Goal: Find specific page/section: Find specific page/section

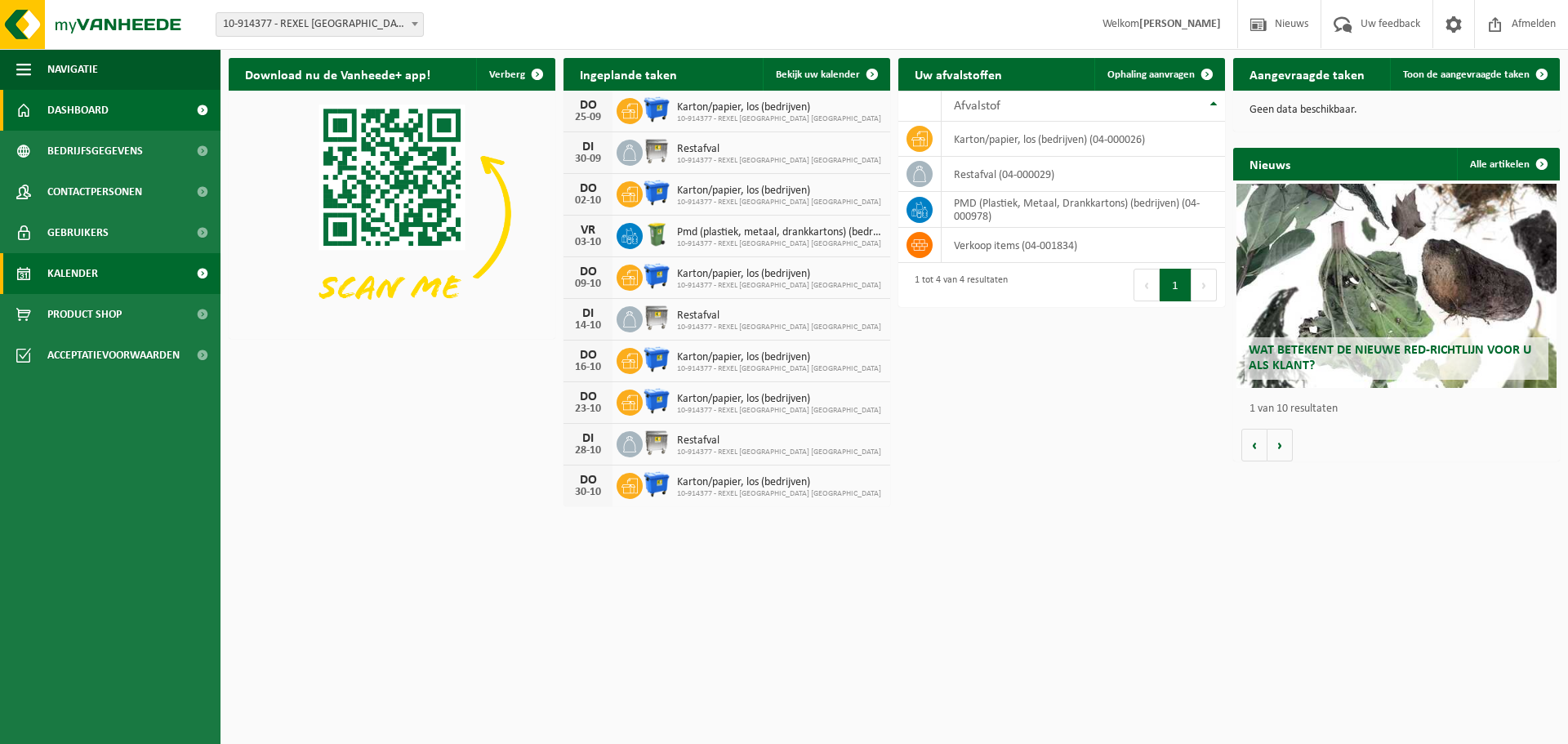
click at [66, 276] on span "Kalender" at bounding box center [72, 274] width 51 height 41
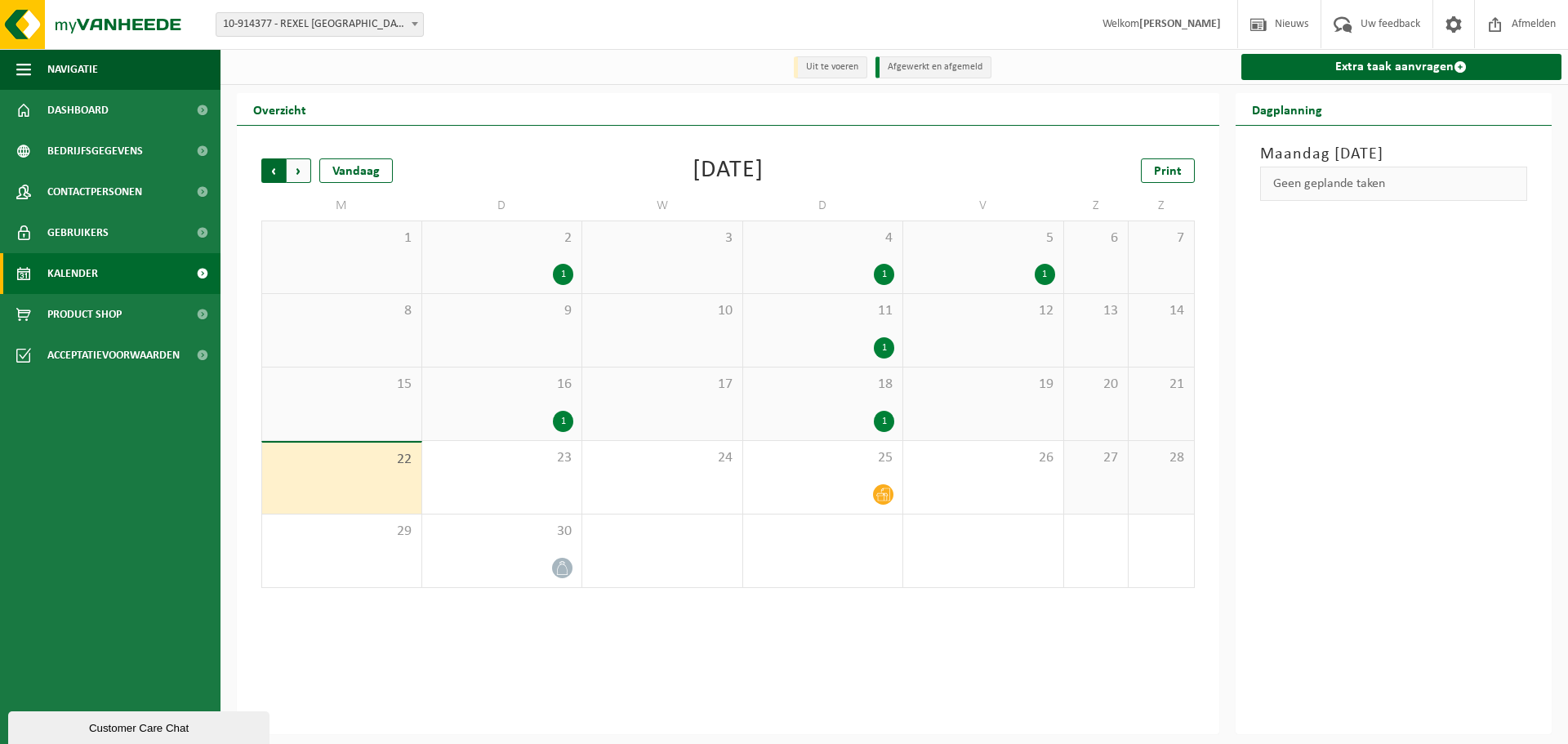
click at [299, 174] on span "Volgende" at bounding box center [298, 171] width 24 height 24
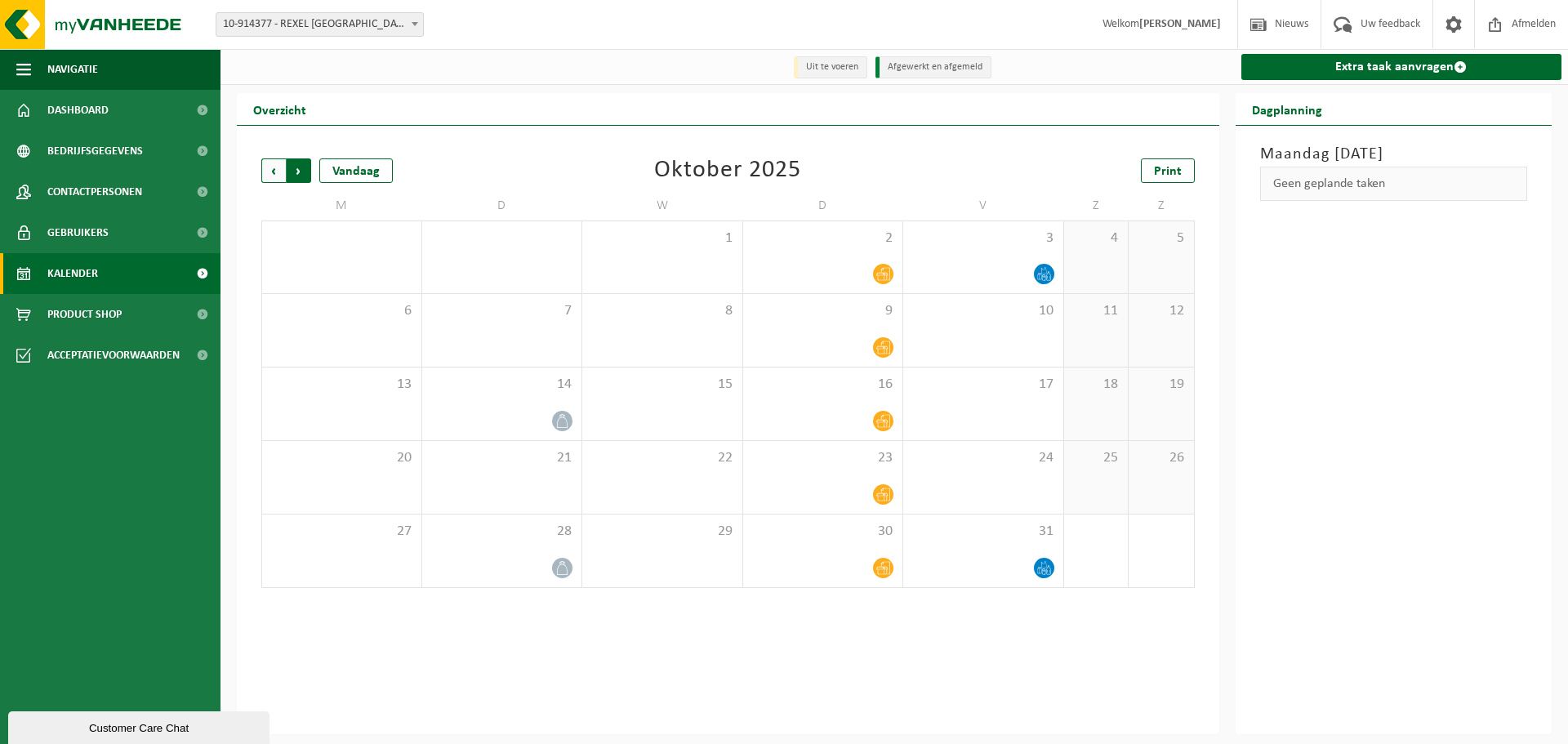
click at [267, 174] on span "Vorige" at bounding box center [273, 171] width 24 height 24
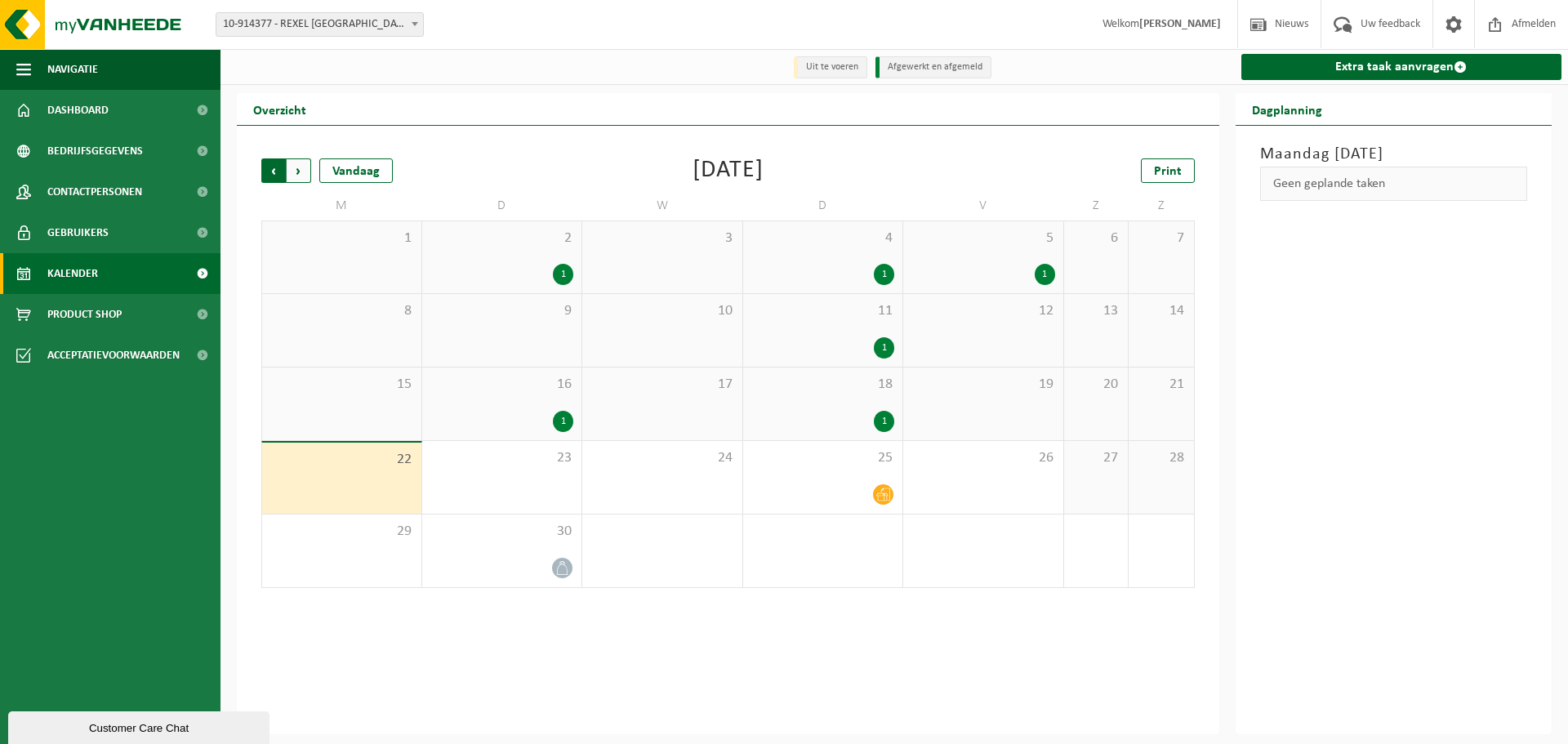
click at [307, 174] on span "Volgende" at bounding box center [298, 171] width 24 height 24
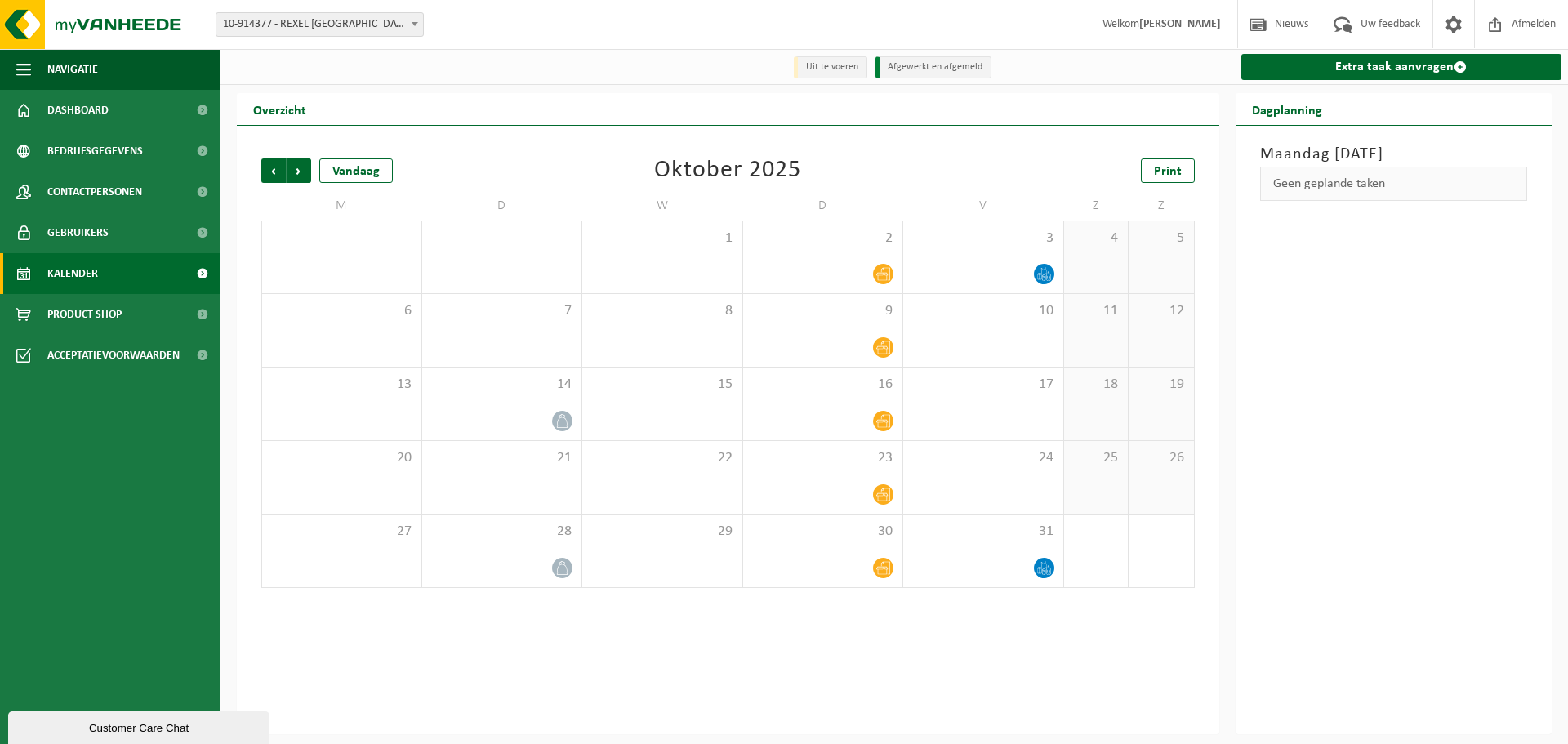
click at [307, 174] on span "Volgende" at bounding box center [298, 171] width 24 height 24
click at [1158, 178] on span "Print" at bounding box center [1168, 172] width 28 height 13
click at [291, 173] on span "Volgende" at bounding box center [298, 171] width 24 height 24
